Goal: Find specific page/section: Find specific page/section

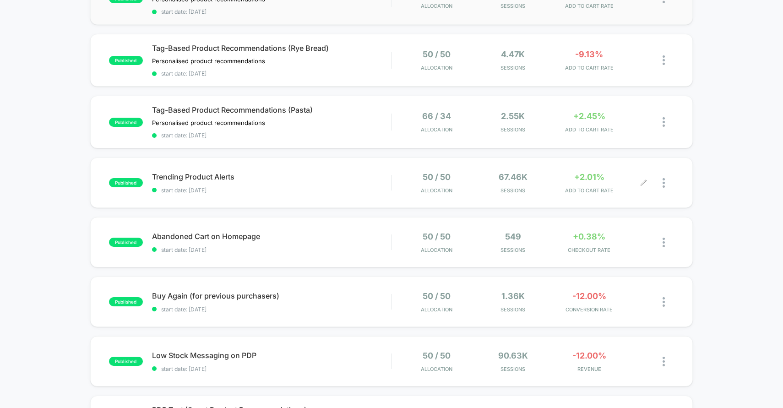
scroll to position [274, 0]
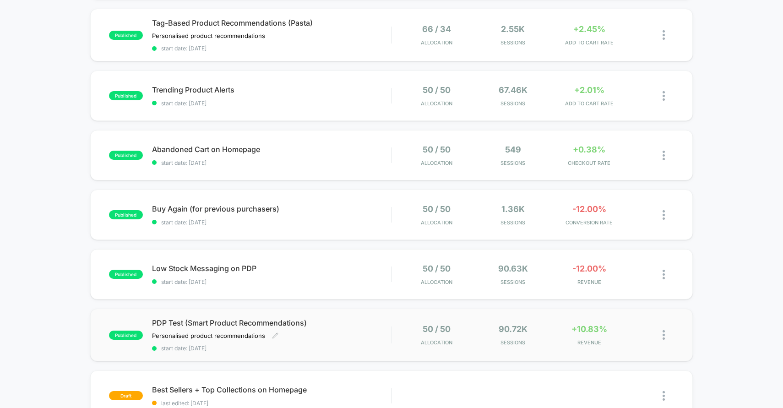
click at [359, 339] on div "PDP Test (Smart Product Recommendations) Personalised product recommendations﻿ …" at bounding box center [271, 334] width 239 height 33
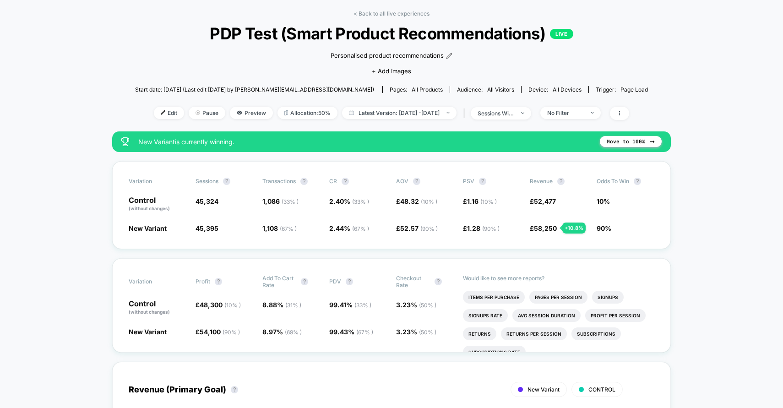
scroll to position [36, 0]
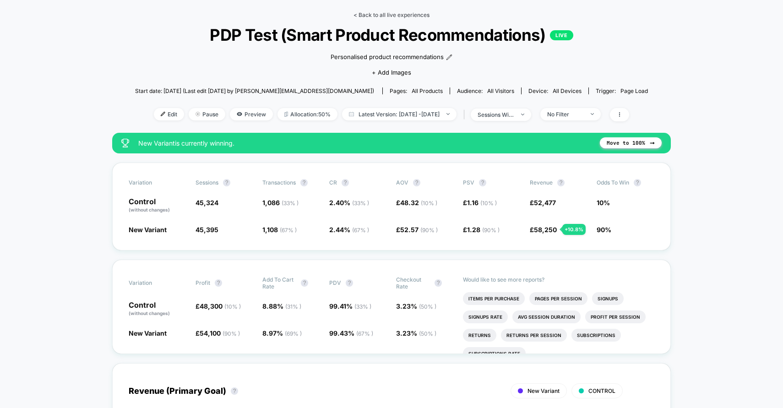
click at [363, 15] on link "< Back to all live experiences" at bounding box center [391, 14] width 76 height 7
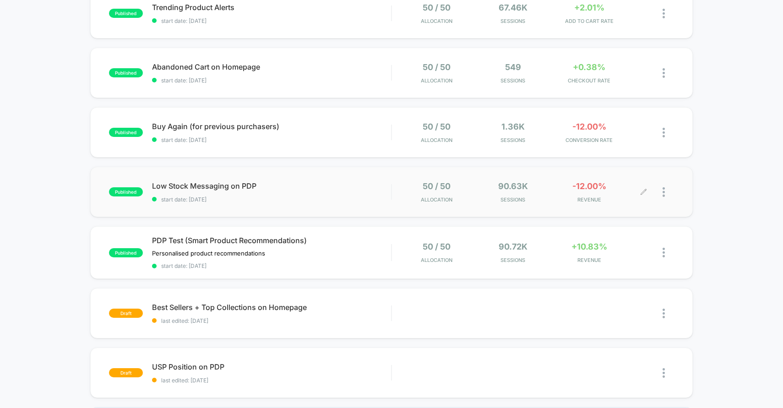
scroll to position [249, 0]
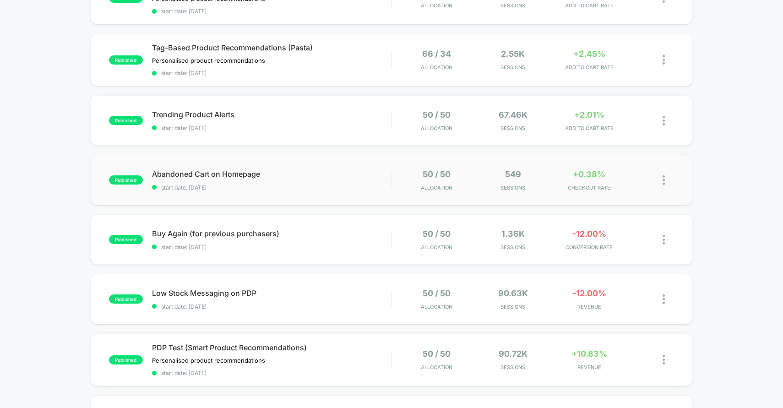
click at [342, 192] on div "published Abandoned Cart on Homepage start date: [DATE] 50 / 50 Allocation 549 …" at bounding box center [391, 180] width 603 height 50
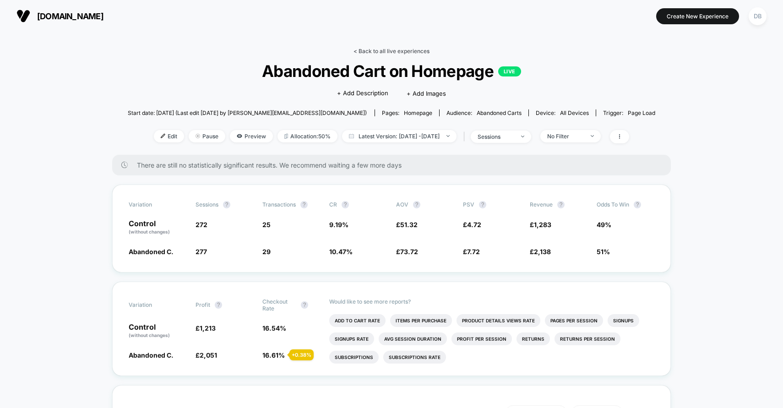
click at [383, 49] on link "< Back to all live experiences" at bounding box center [391, 51] width 76 height 7
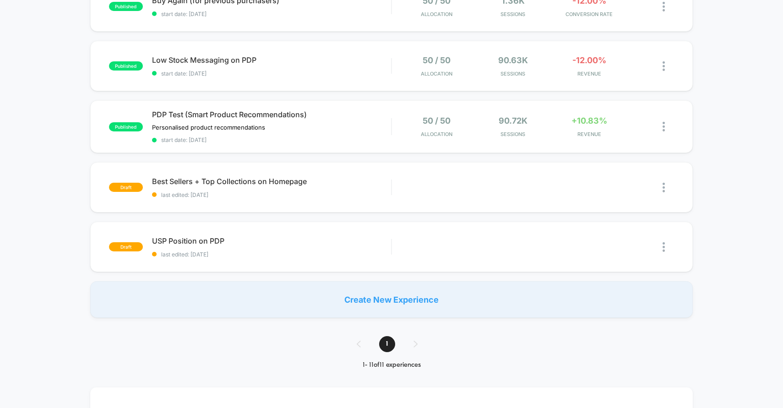
scroll to position [483, 0]
